Goal: Information Seeking & Learning: Get advice/opinions

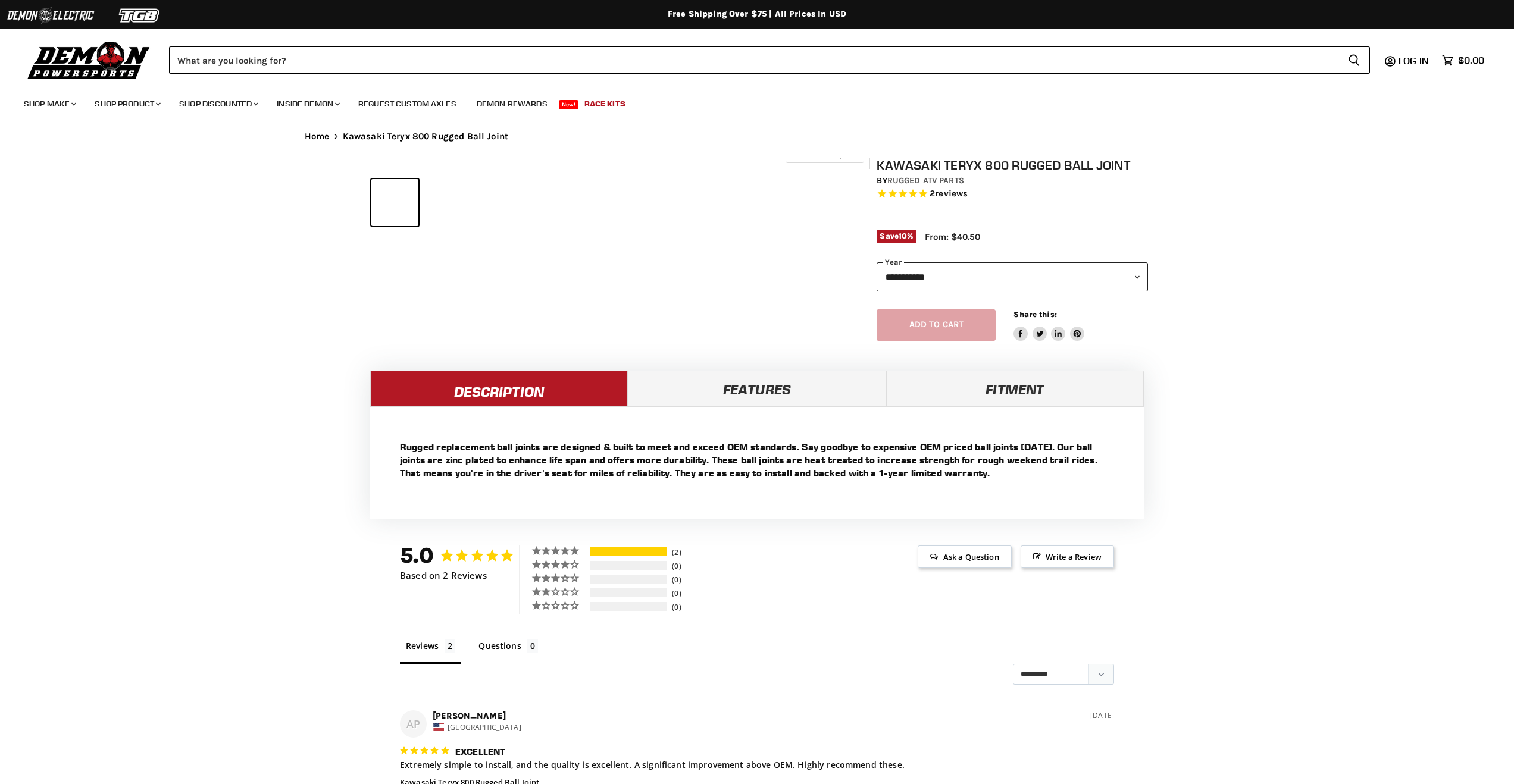
select select "******"
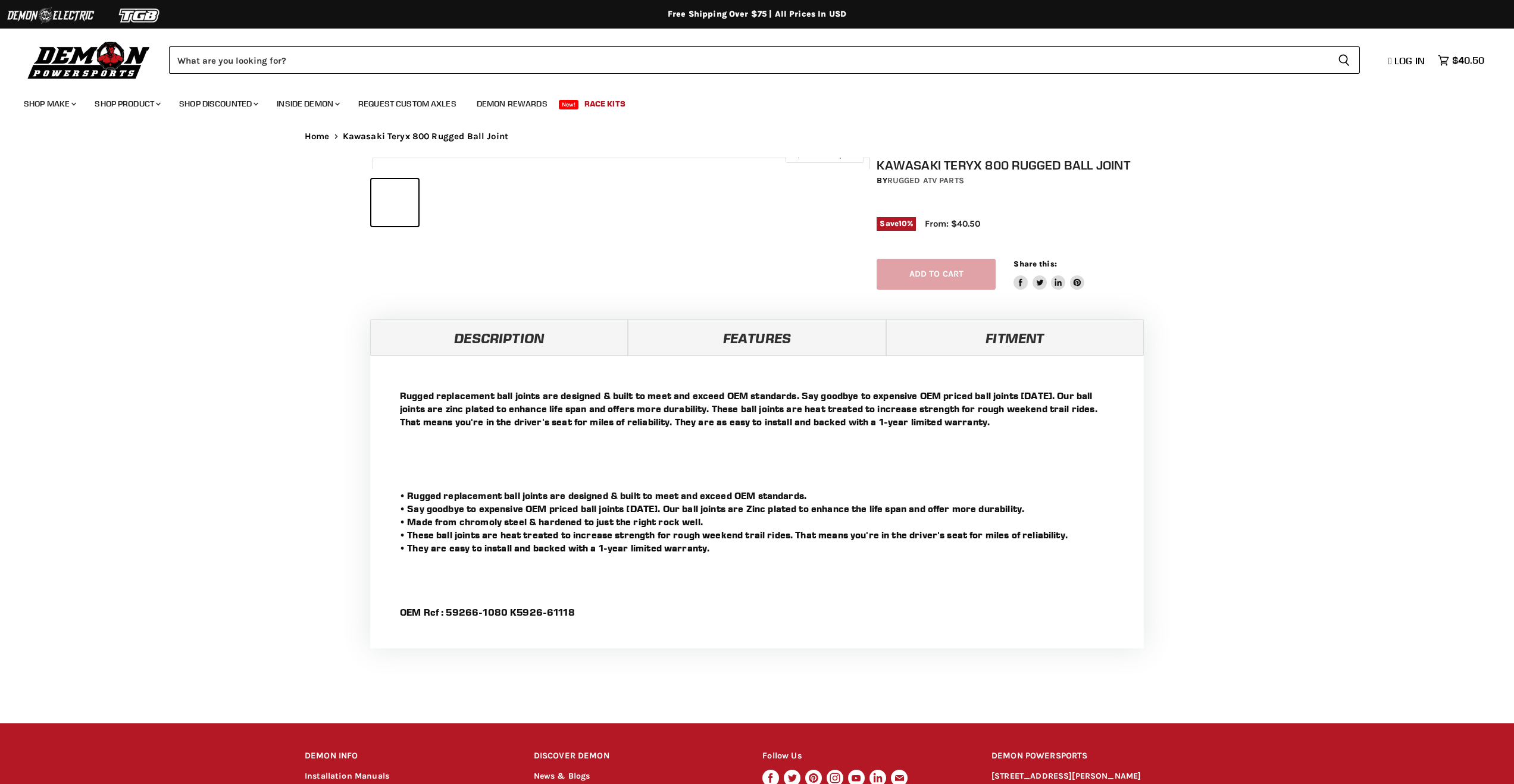
select select "******"
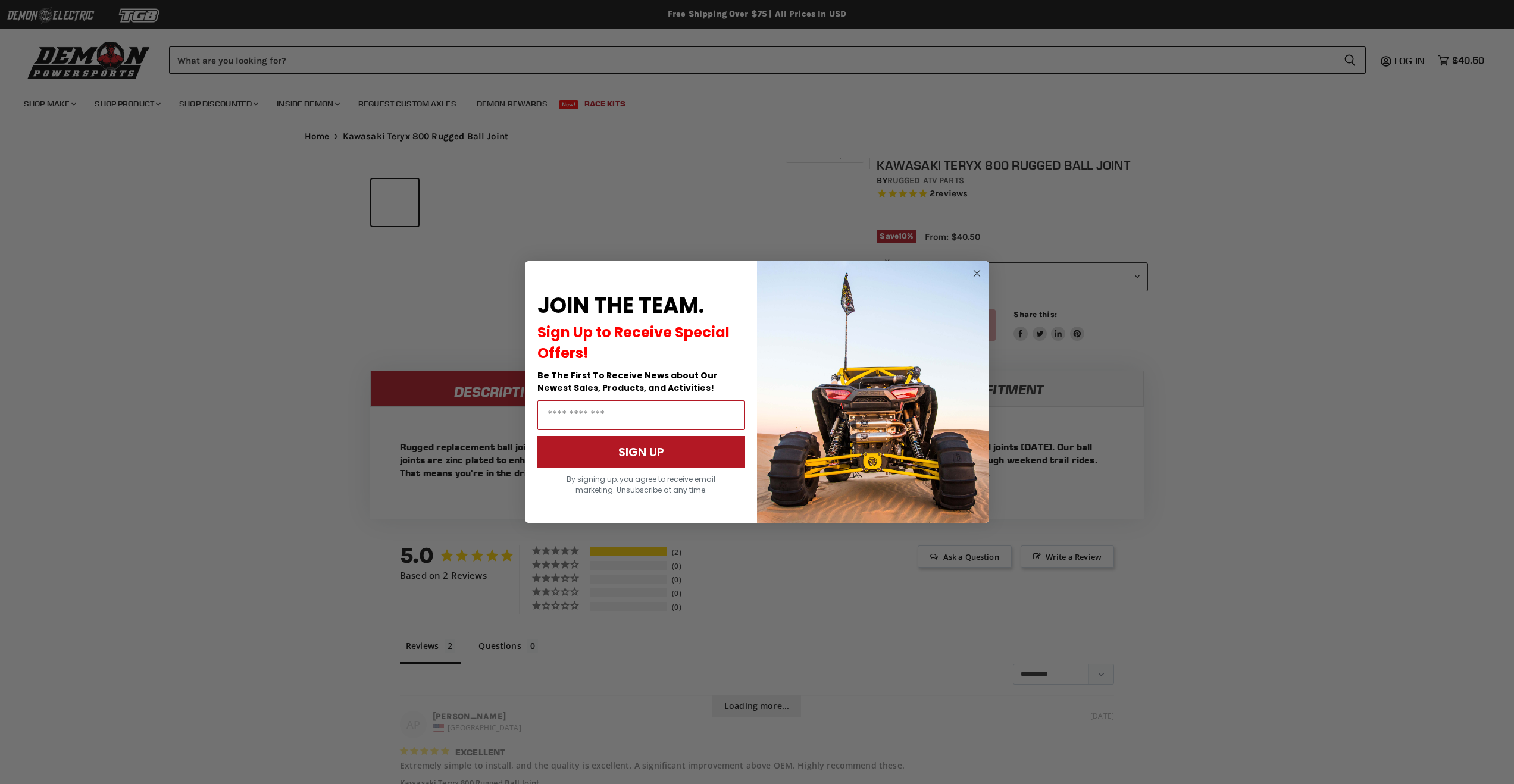
select select "******"
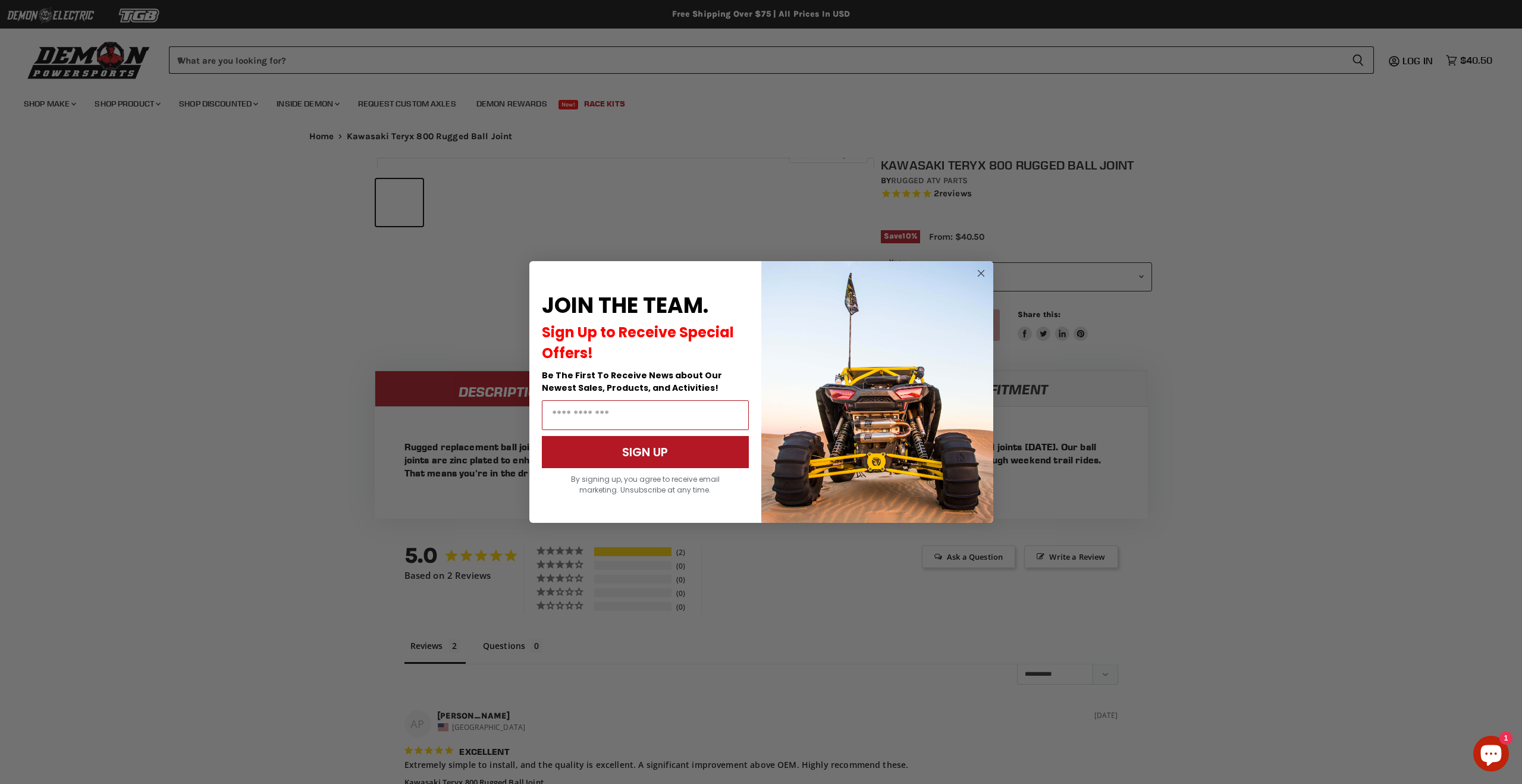
scroll to position [530, 0]
